Goal: Information Seeking & Learning: Learn about a topic

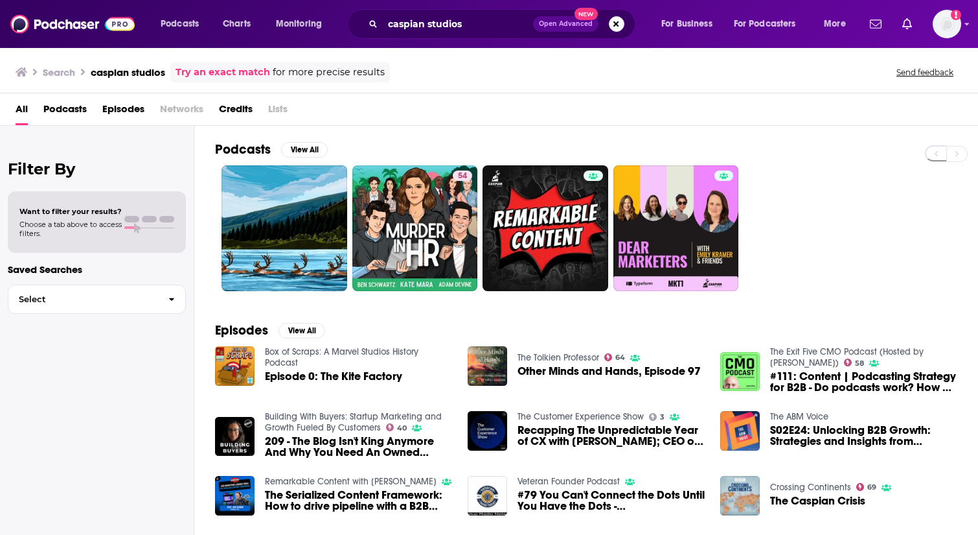
click at [240, 107] on span "Credits" at bounding box center [236, 111] width 34 height 27
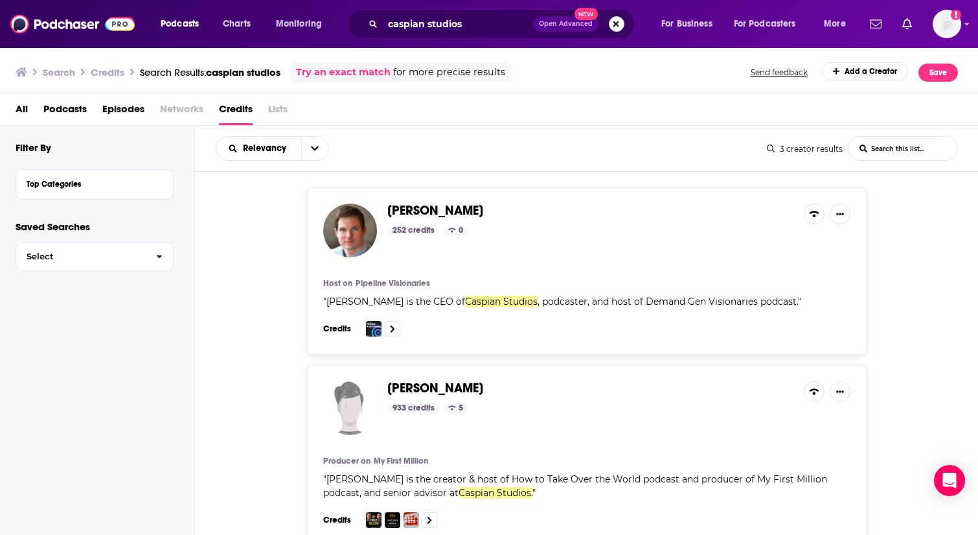
click at [137, 111] on span "Episodes" at bounding box center [123, 111] width 42 height 27
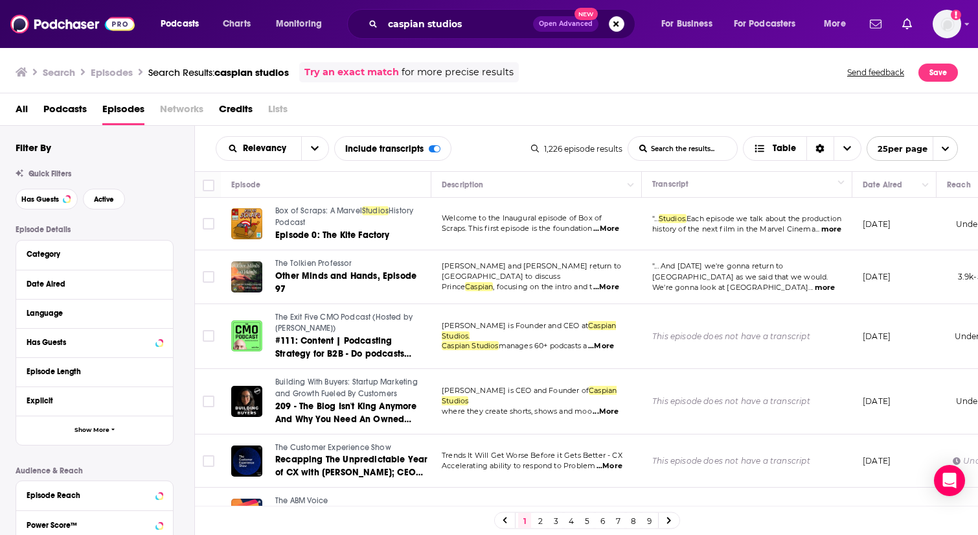
click at [74, 113] on span "Podcasts" at bounding box center [64, 111] width 43 height 27
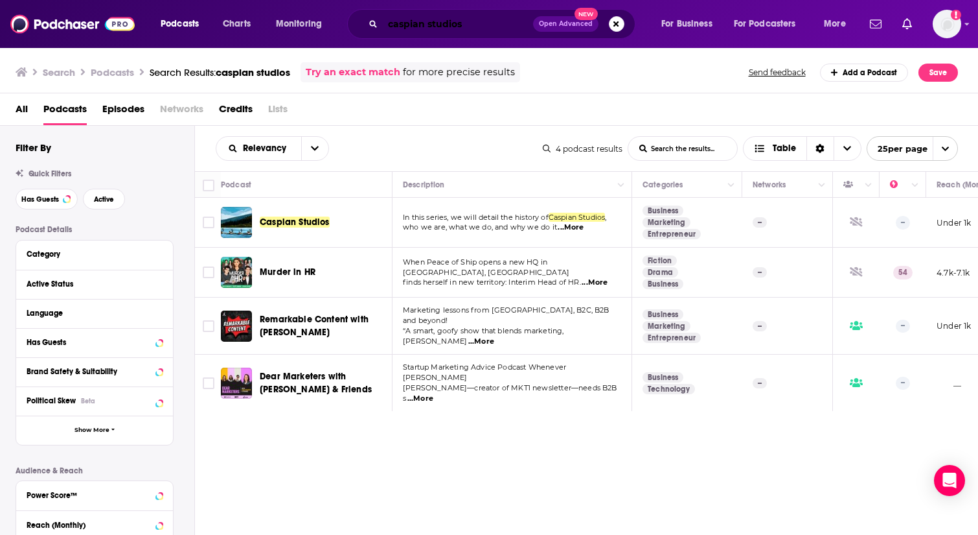
click at [480, 31] on input "caspian studios" at bounding box center [458, 24] width 150 height 21
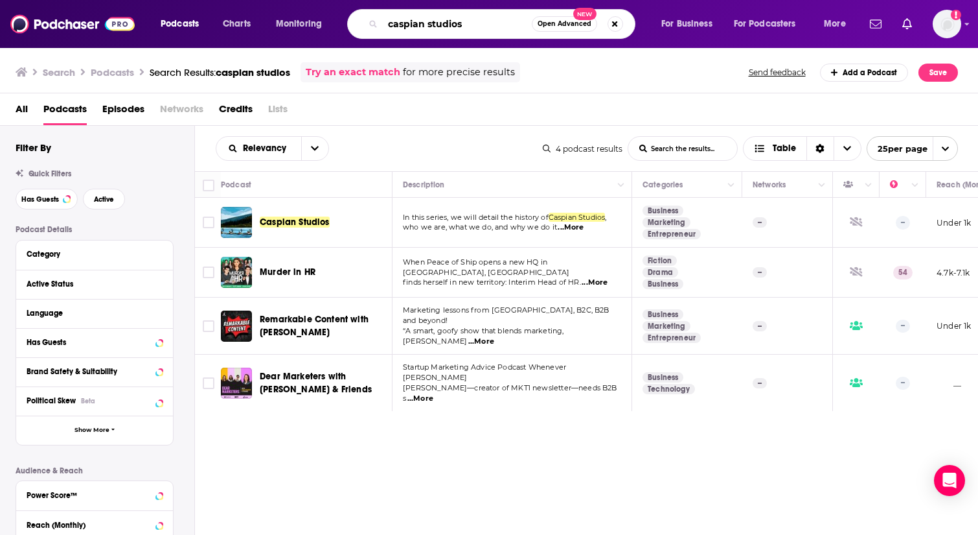
click at [480, 31] on input "caspian studios" at bounding box center [457, 24] width 149 height 21
type input "pipeline visionaries"
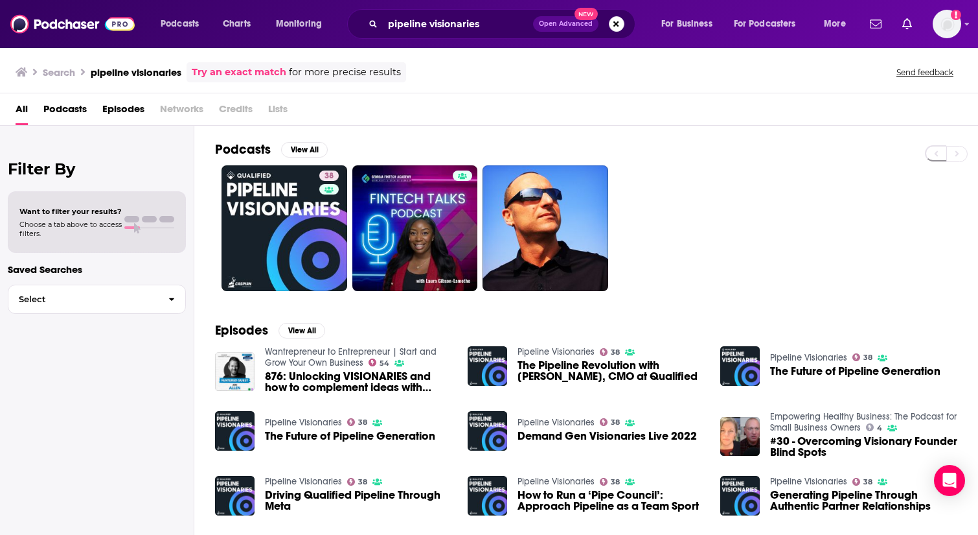
drag, startPoint x: 715, startPoint y: 194, endPoint x: 706, endPoint y: 200, distance: 9.9
click at [715, 194] on div "38" at bounding box center [596, 228] width 763 height 126
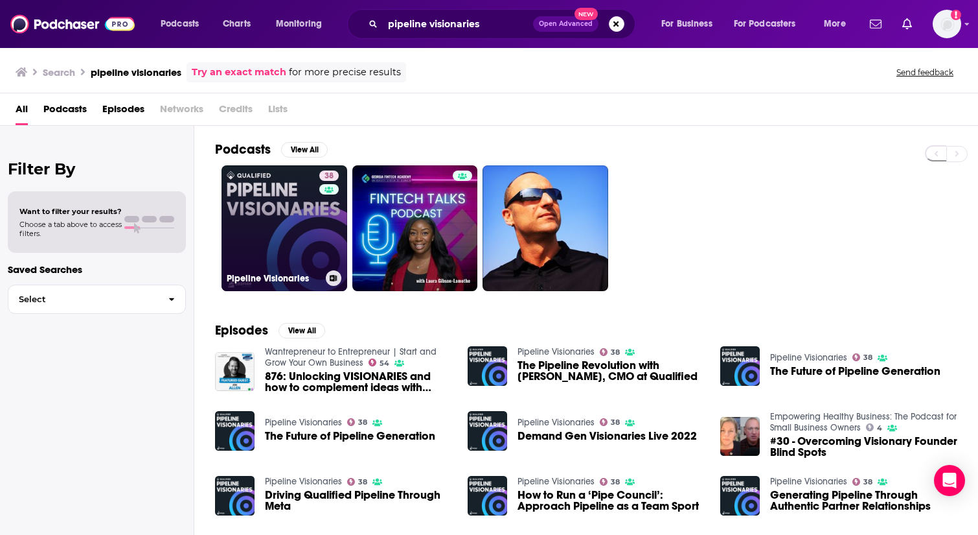
click at [291, 229] on link "38 Pipeline Visionaries" at bounding box center [285, 228] width 126 height 126
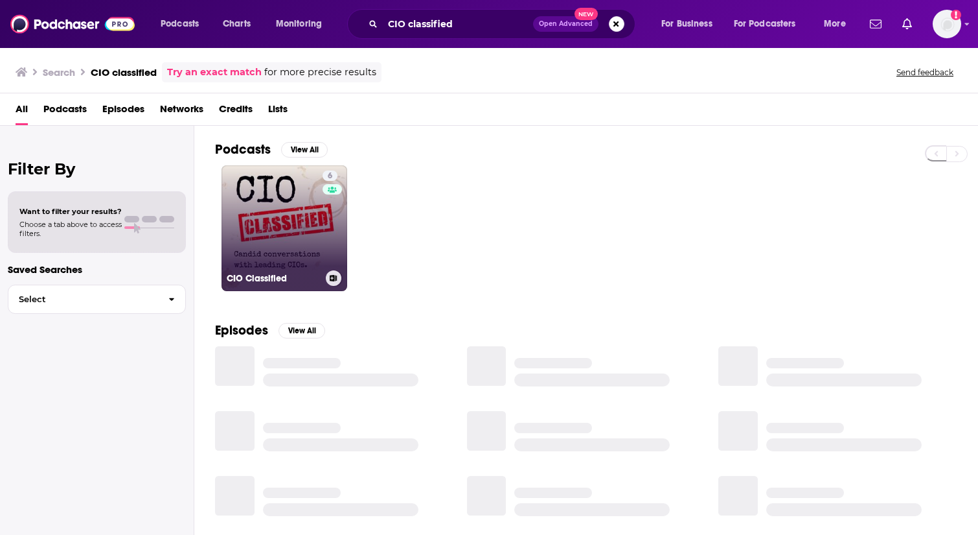
click at [327, 236] on div "6" at bounding box center [332, 220] width 19 height 100
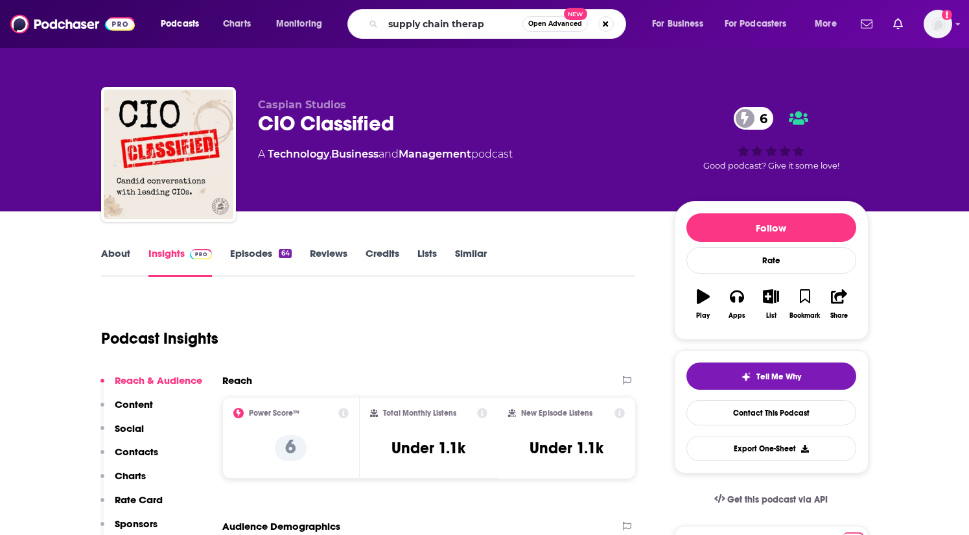
type input "supply chain therapy"
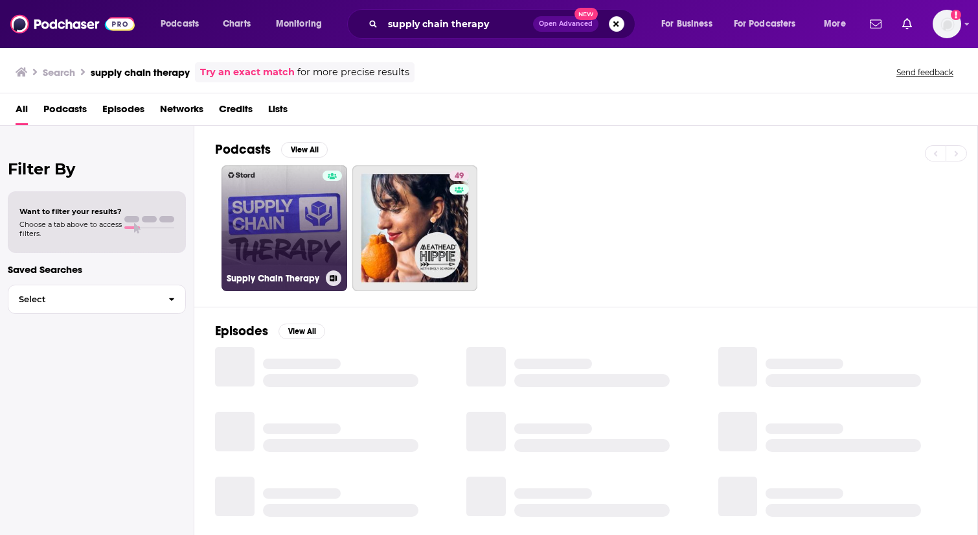
click at [303, 261] on link "Supply Chain Therapy" at bounding box center [285, 228] width 126 height 126
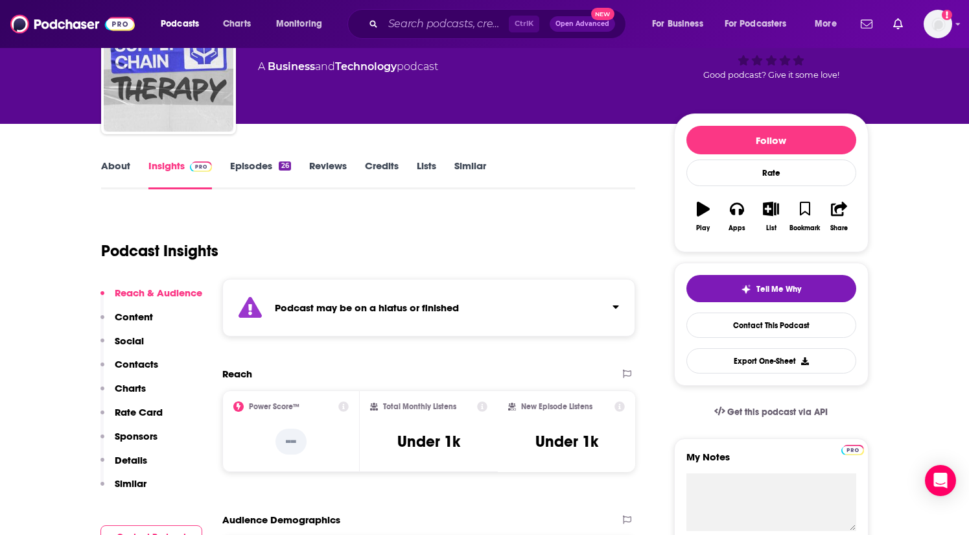
scroll to position [65, 0]
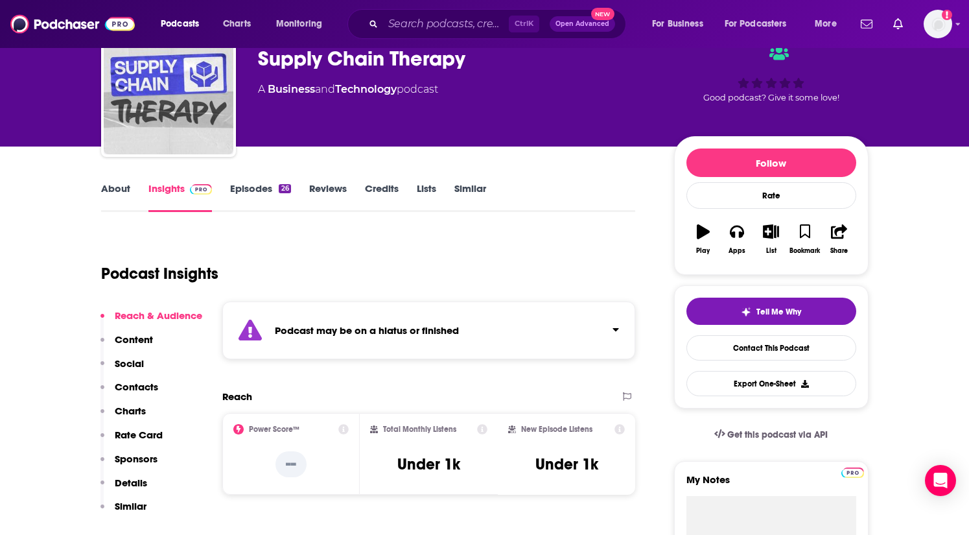
click at [266, 188] on link "Episodes 26" at bounding box center [260, 197] width 60 height 30
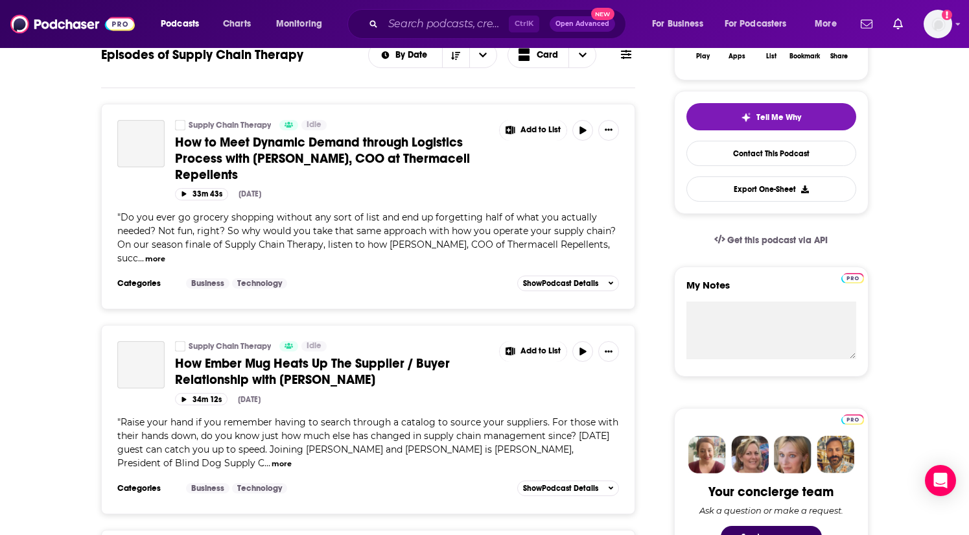
scroll to position [194, 0]
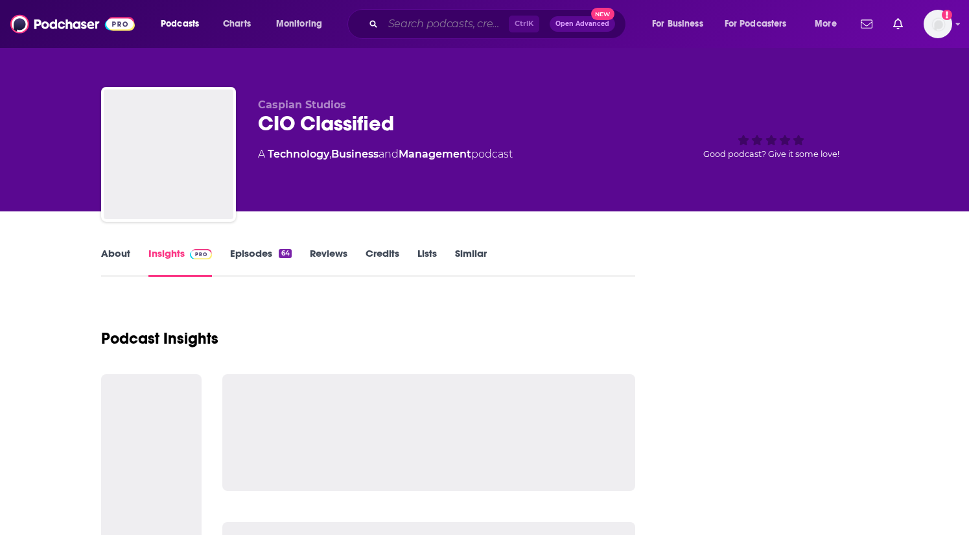
click at [415, 24] on input "Search podcasts, credits, & more..." at bounding box center [446, 24] width 126 height 21
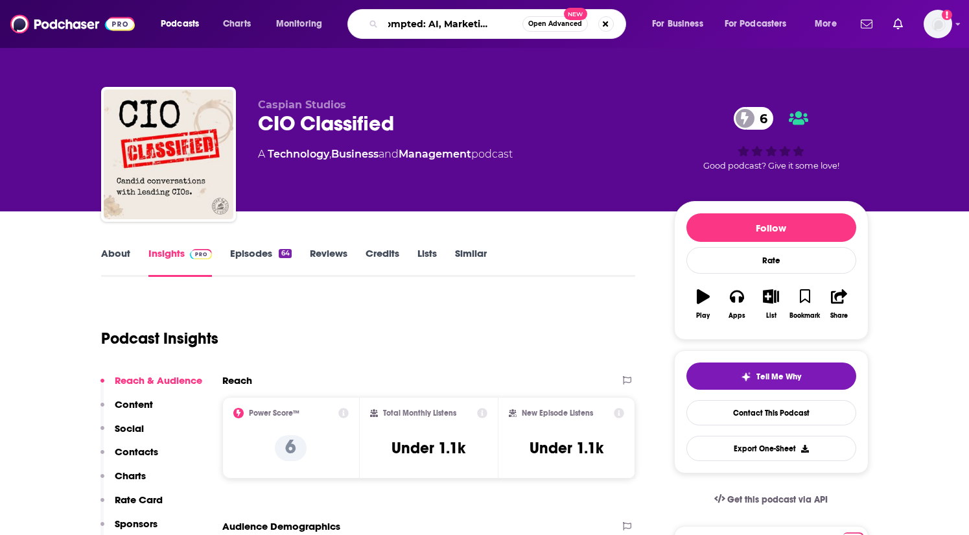
type input "unprompted: AI, Marketing, & you"
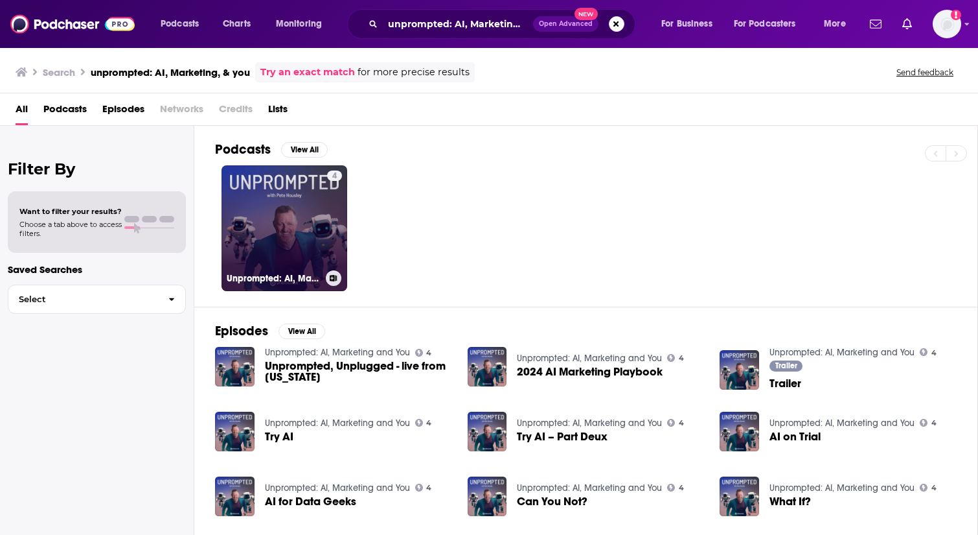
click at [299, 238] on link "4 Unprompted: AI, Marketing and You" at bounding box center [285, 228] width 126 height 126
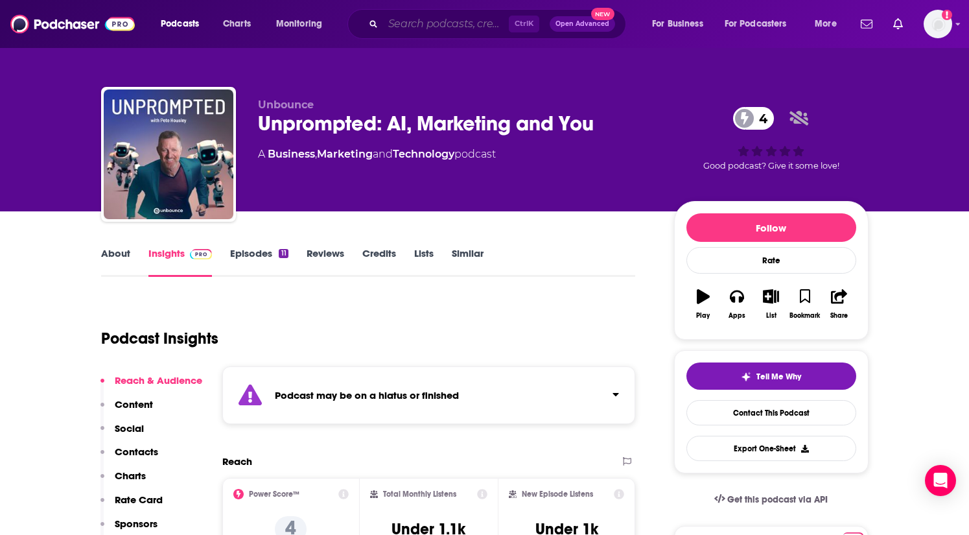
click at [462, 27] on input "Search podcasts, credits, & more..." at bounding box center [446, 24] width 126 height 21
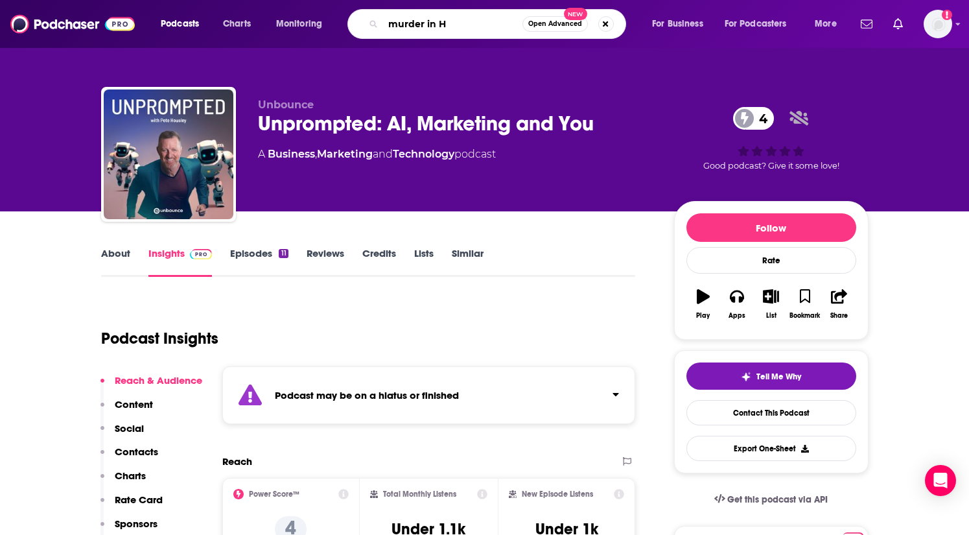
type input "murder in HR"
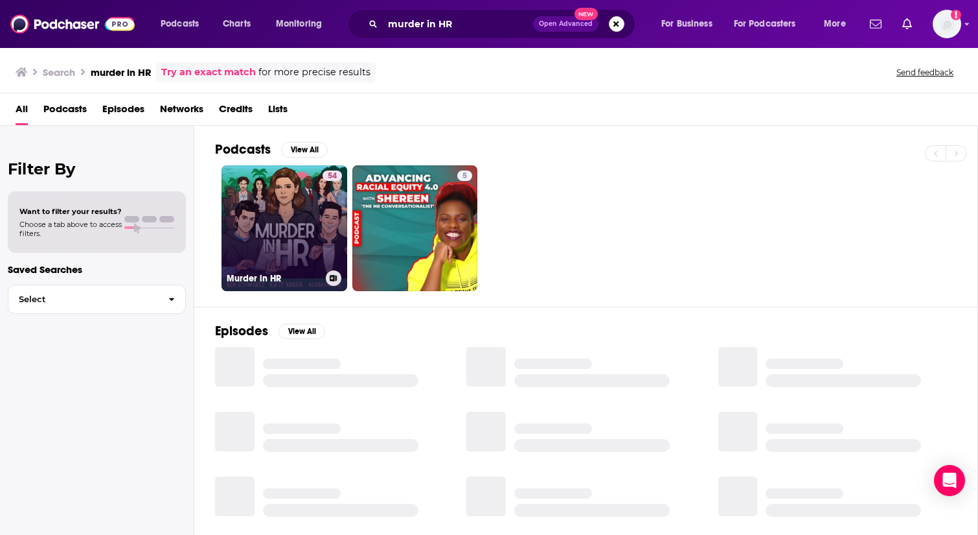
click at [318, 259] on link "54 Murder in HR" at bounding box center [285, 228] width 126 height 126
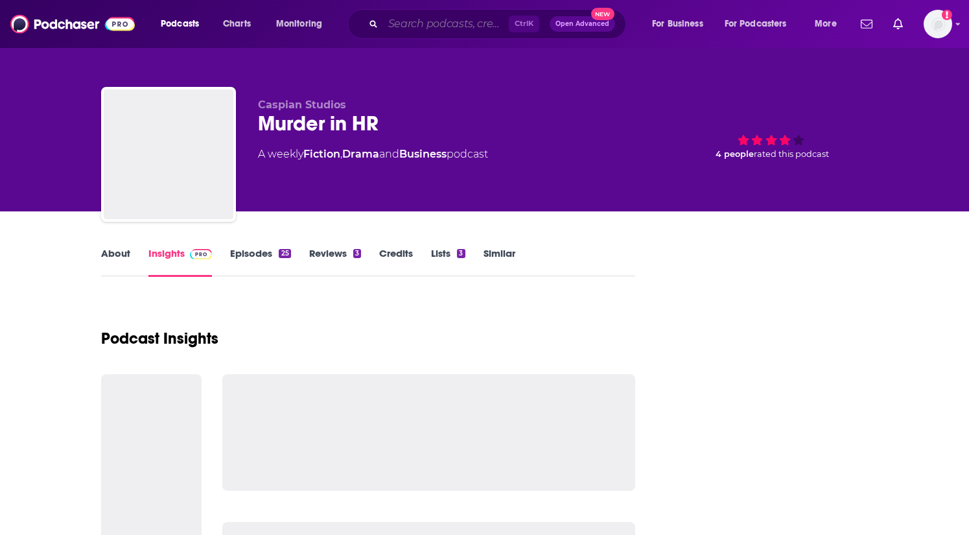
click at [408, 21] on input "Search podcasts, credits, & more..." at bounding box center [446, 24] width 126 height 21
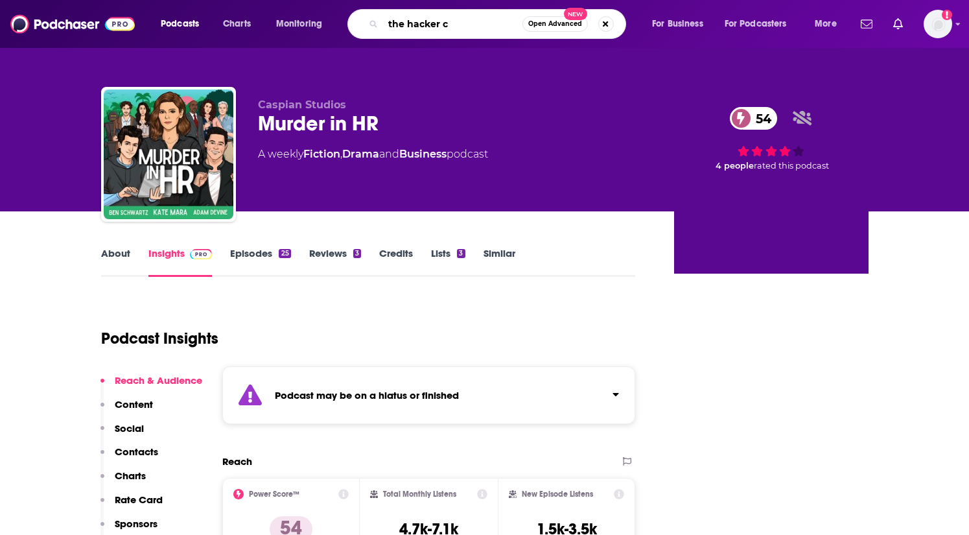
type input "the hacker ch"
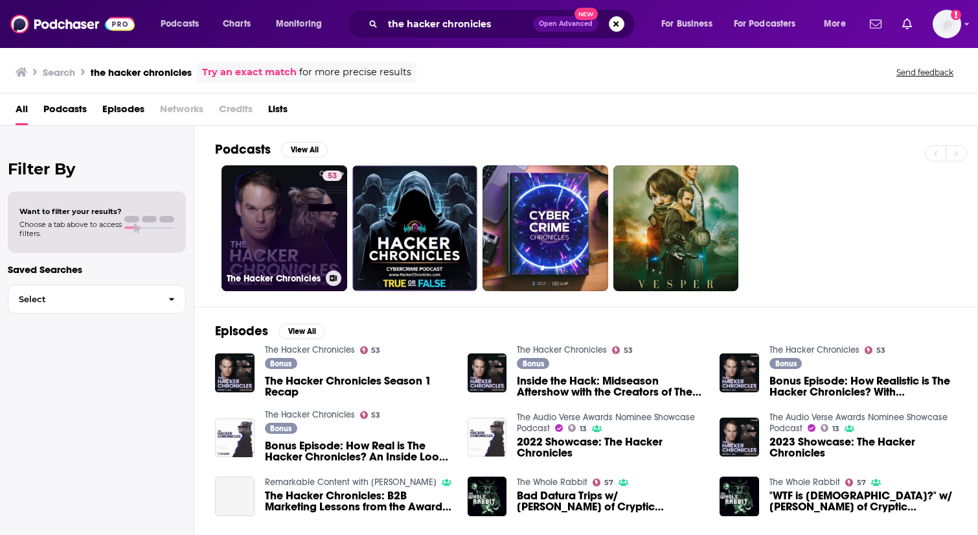
click at [306, 242] on link "53 The Hacker Chronicles" at bounding box center [285, 228] width 126 height 126
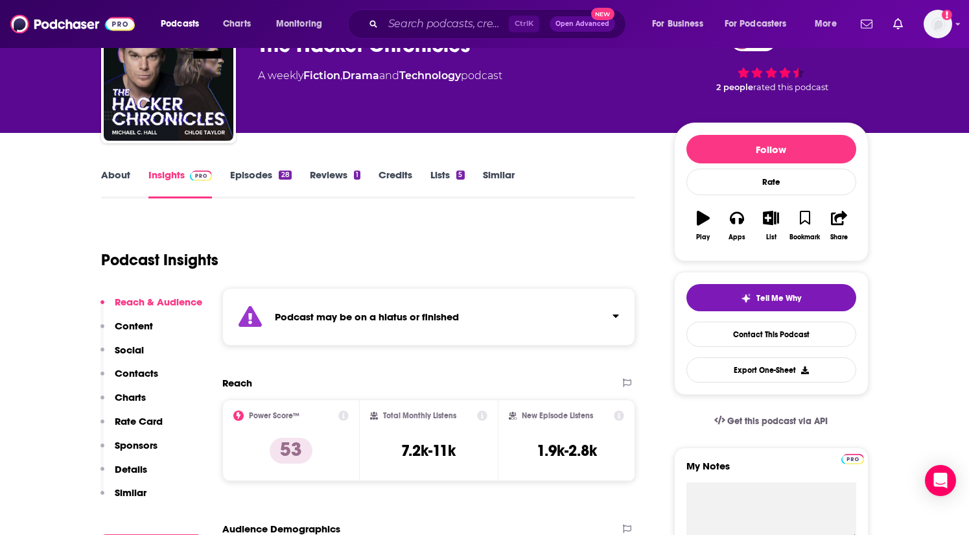
scroll to position [130, 0]
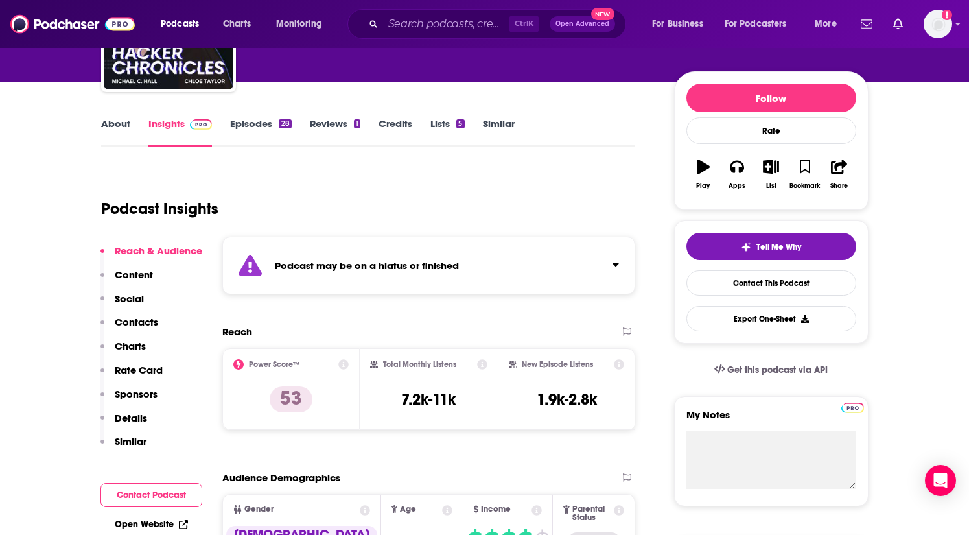
click at [240, 364] on icon at bounding box center [238, 364] width 10 height 10
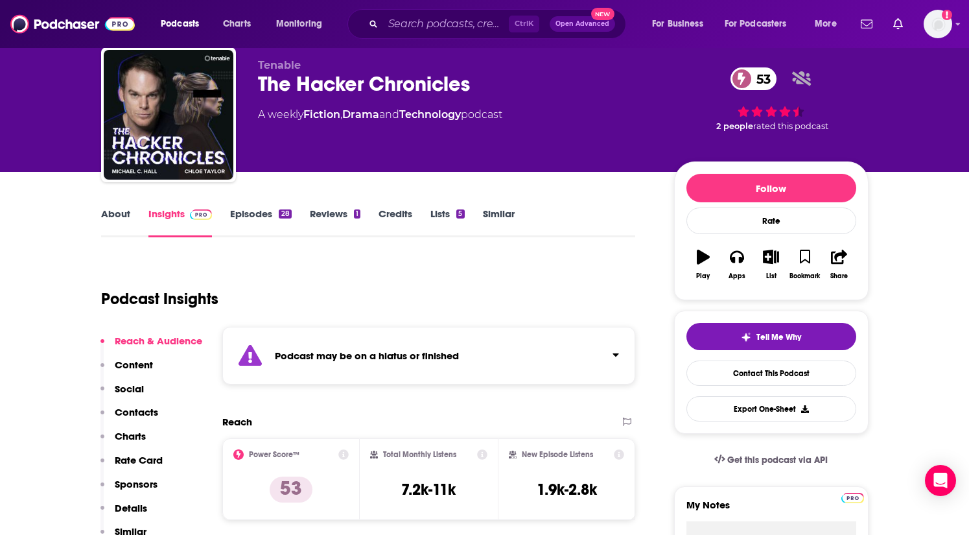
scroll to position [0, 0]
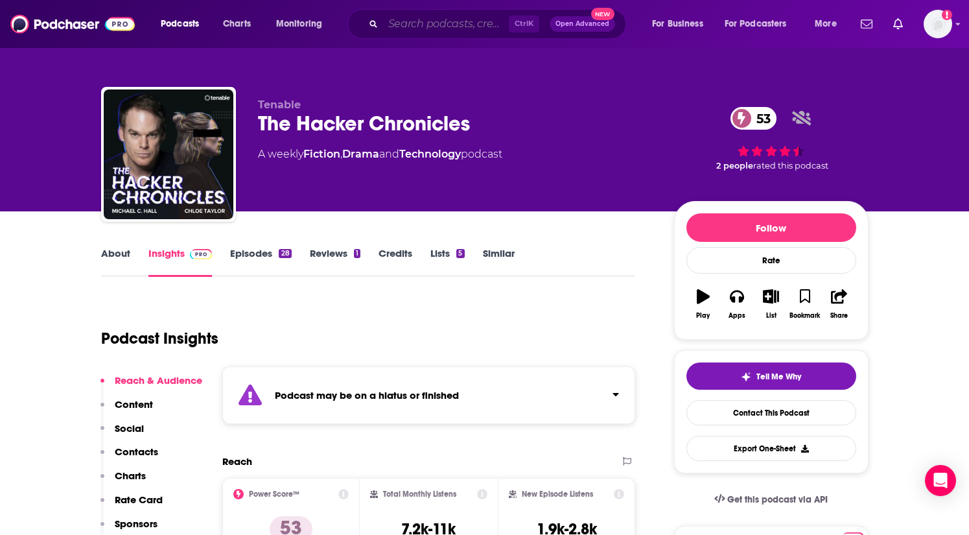
click at [402, 29] on input "Search podcasts, credits, & more..." at bounding box center [446, 24] width 126 height 21
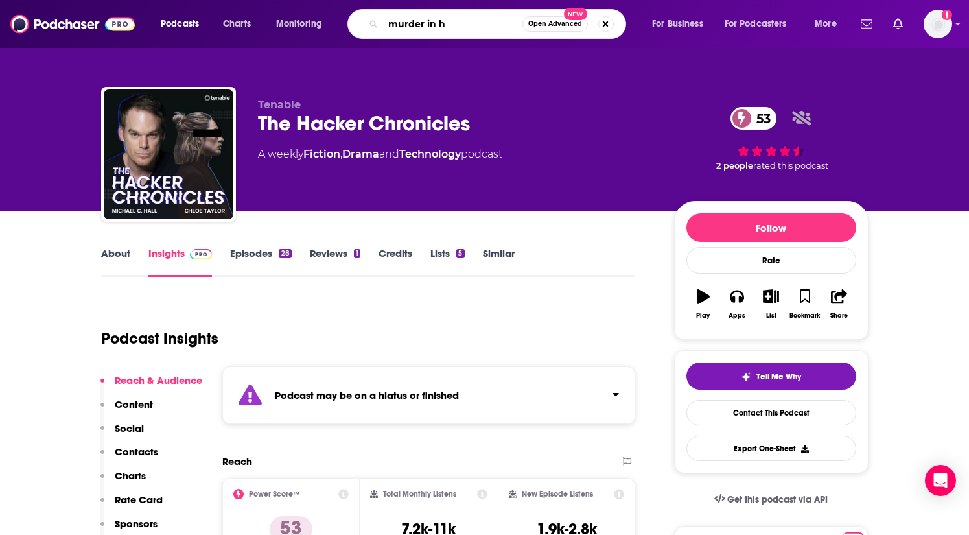
type input "murder in hr"
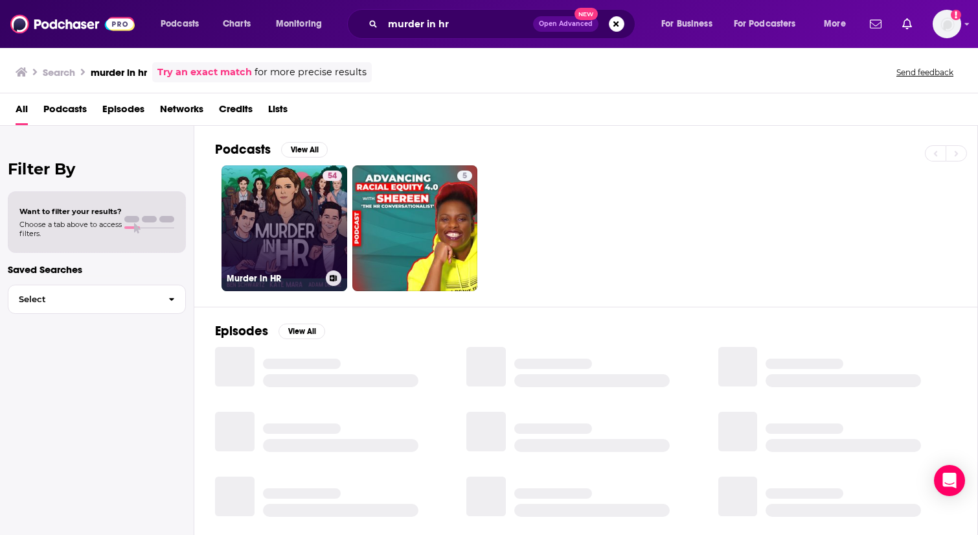
click at [310, 211] on link "54 Murder in HR" at bounding box center [285, 228] width 126 height 126
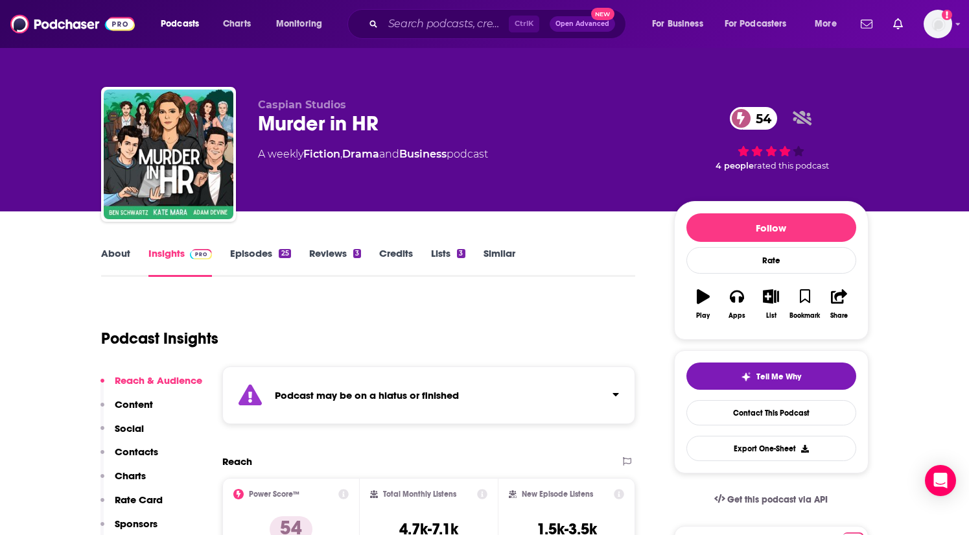
scroll to position [65, 0]
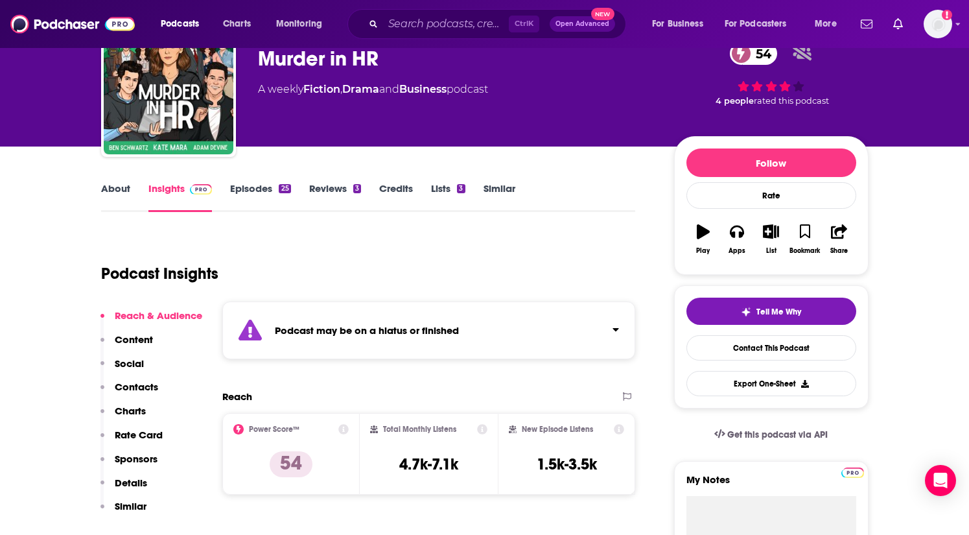
click at [244, 184] on link "Episodes 25" at bounding box center [260, 197] width 60 height 30
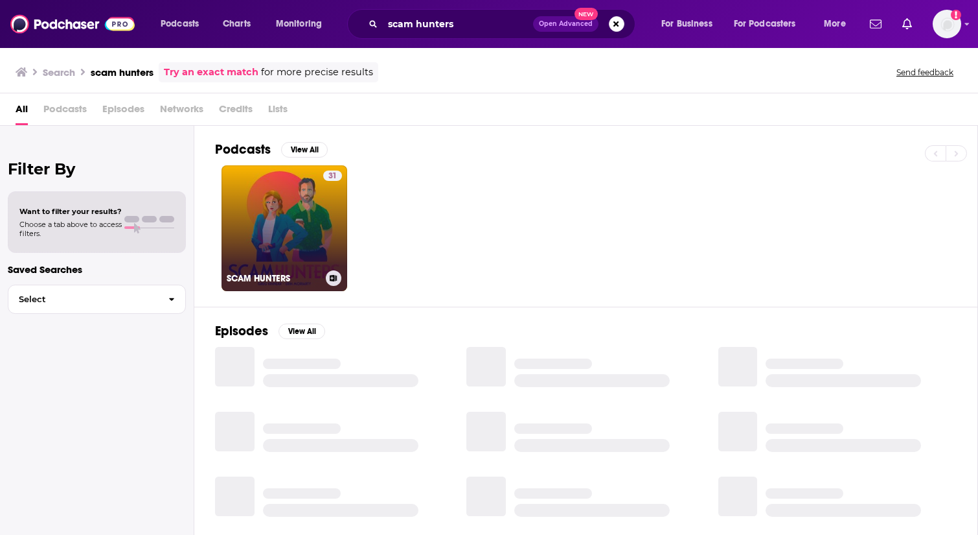
click at [313, 237] on link "31 SCAM HUNTERS" at bounding box center [285, 228] width 126 height 126
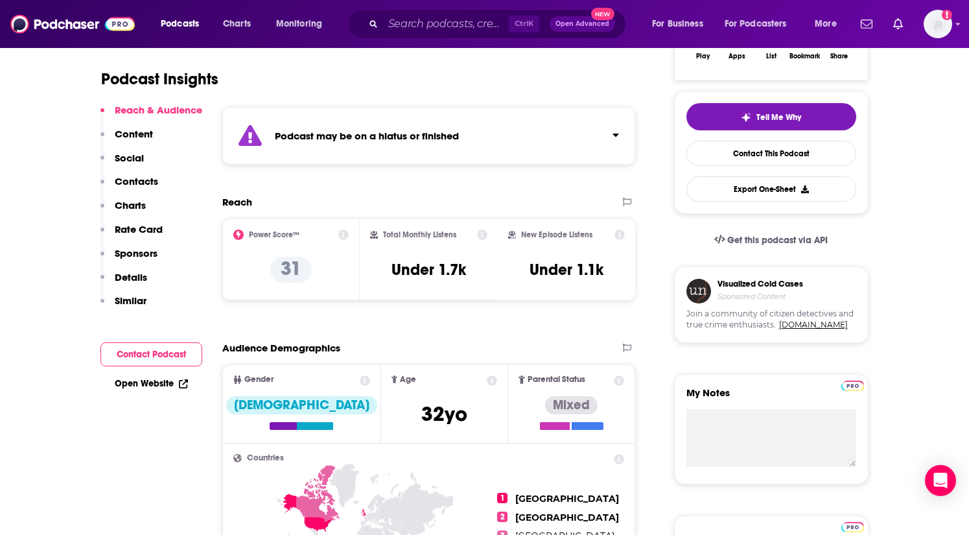
scroll to position [194, 0]
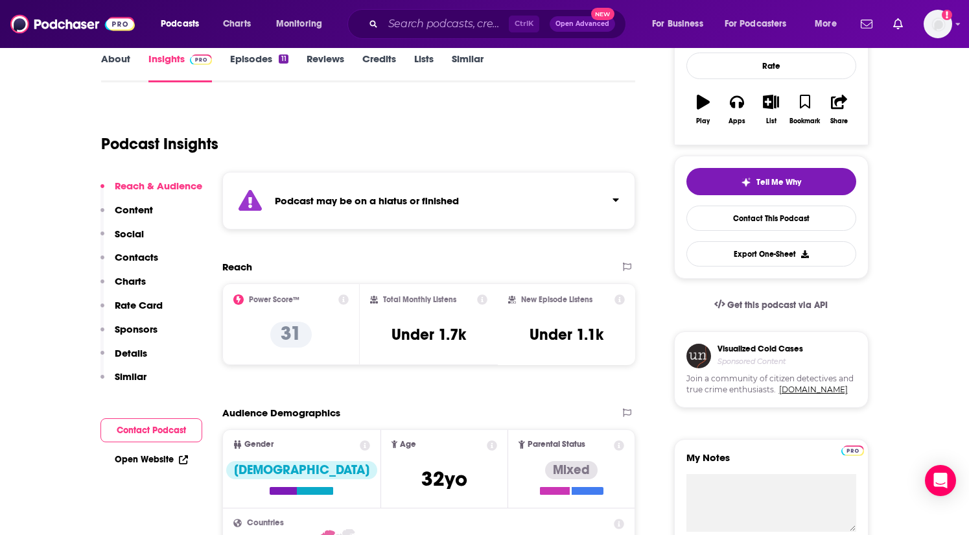
click at [238, 299] on icon at bounding box center [238, 299] width 10 height 10
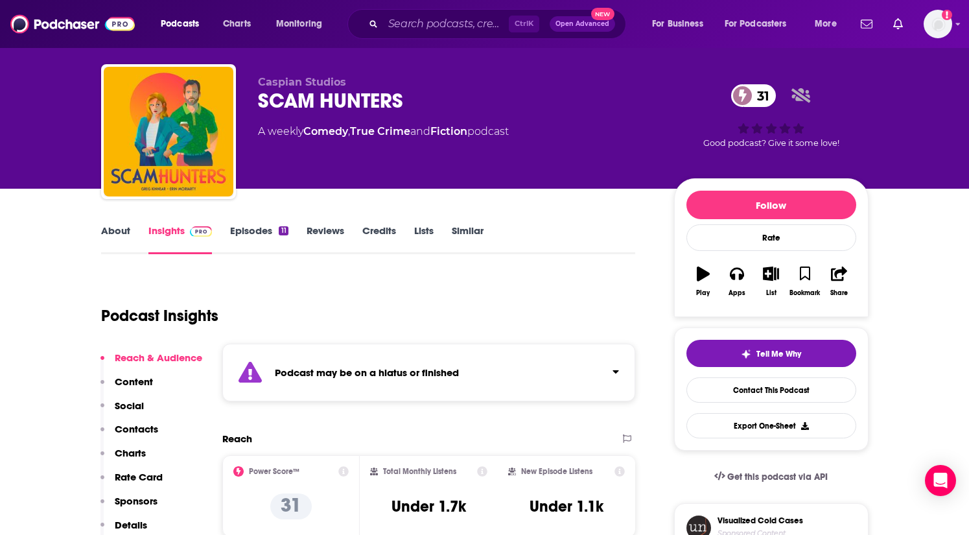
scroll to position [0, 0]
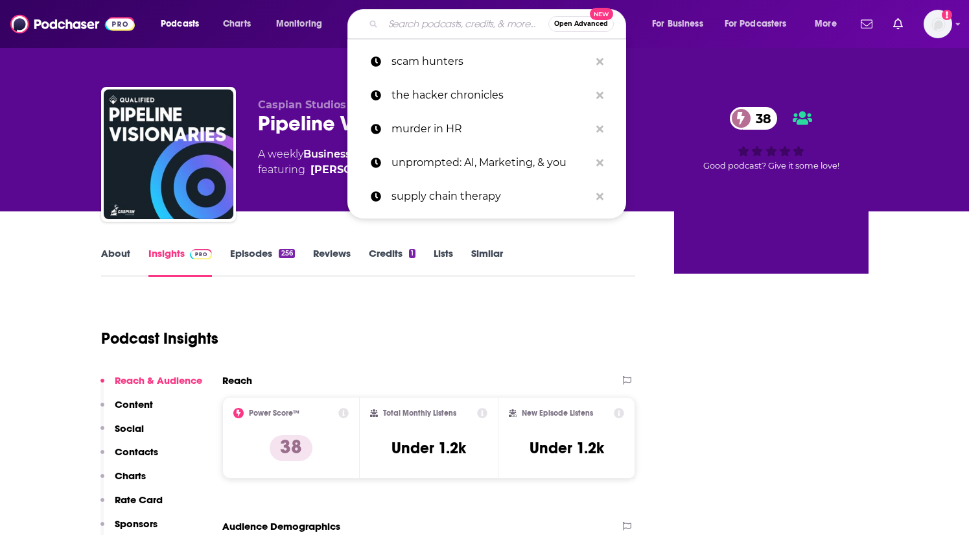
click at [437, 25] on input "Search podcasts, credits, & more..." at bounding box center [465, 24] width 165 height 21
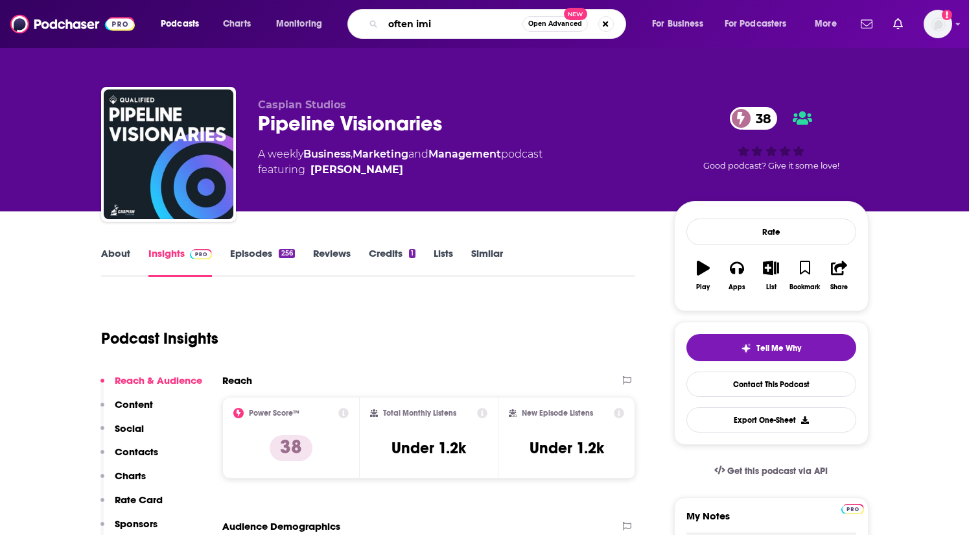
type input "often imit"
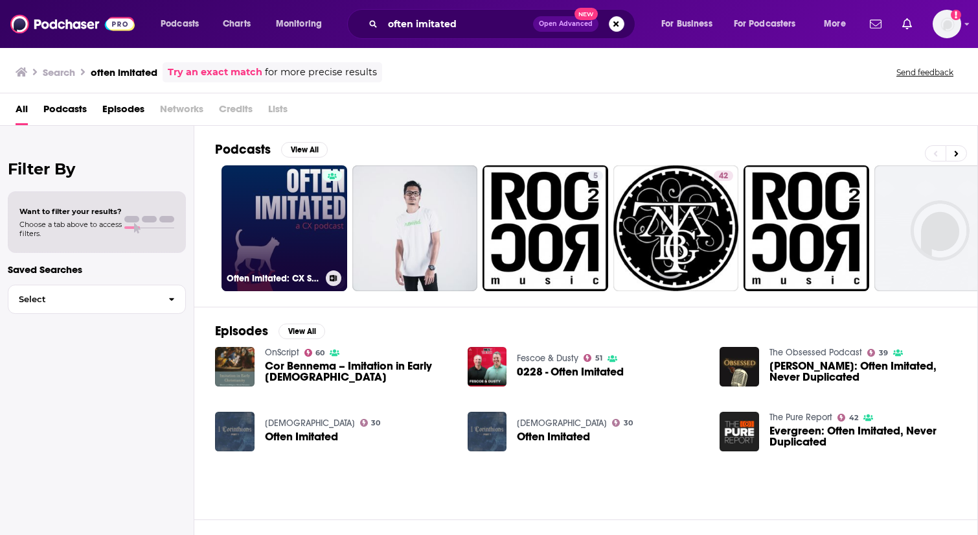
click at [276, 226] on link "Often Imitated: CX Stories from History" at bounding box center [285, 228] width 126 height 126
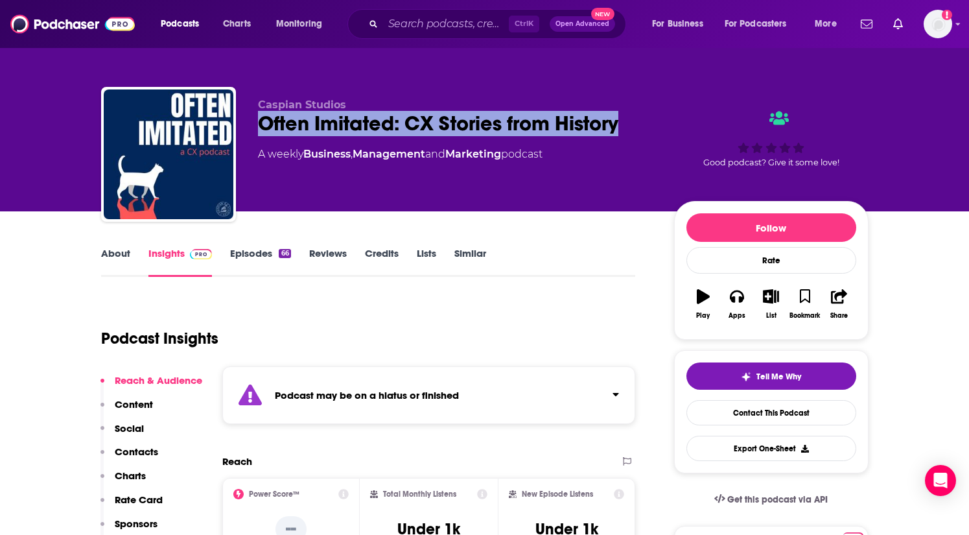
drag, startPoint x: 256, startPoint y: 122, endPoint x: 632, endPoint y: 132, distance: 376.0
click at [632, 132] on div "Caspian Studios Often Imitated: CX Stories from History A weekly Business , Man…" at bounding box center [484, 157] width 767 height 140
copy h2 "Often Imitated: CX Stories from History"
